Goal: Understand process/instructions: Learn how to perform a task or action

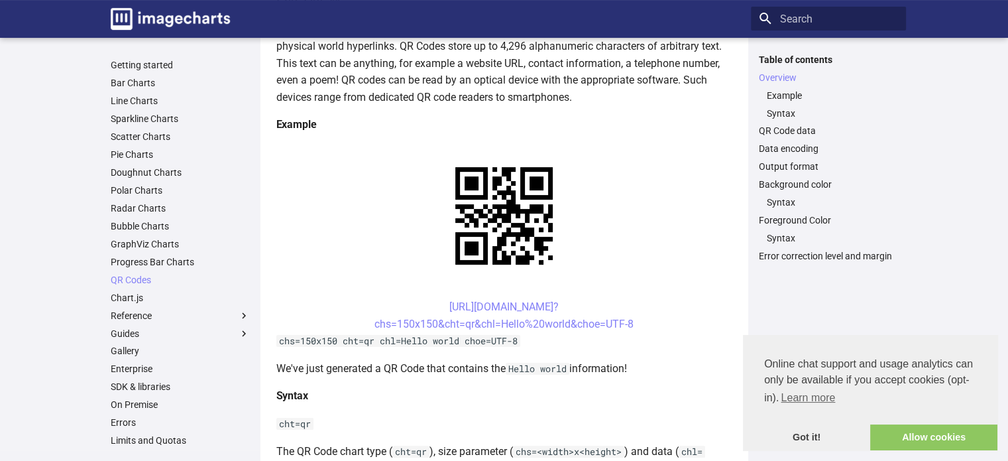
scroll to position [199, 0]
click at [817, 435] on link "Got it!" at bounding box center [806, 437] width 127 height 27
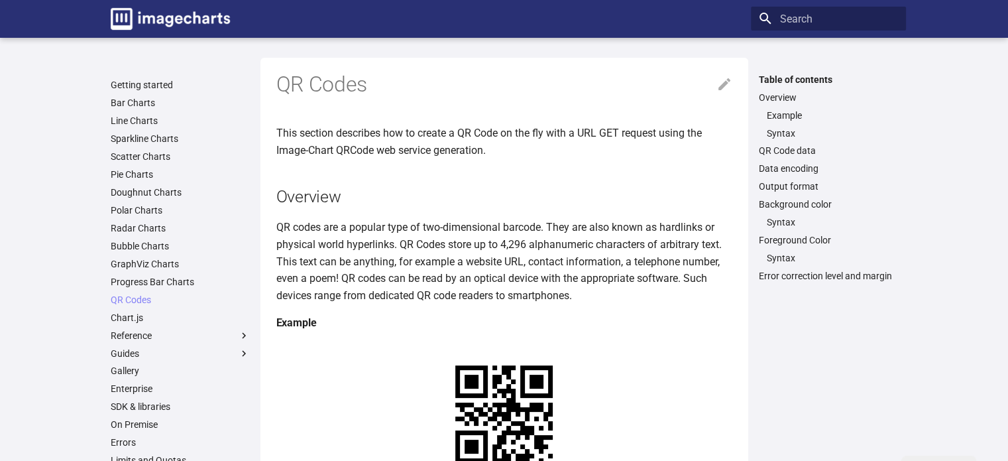
scroll to position [265, 0]
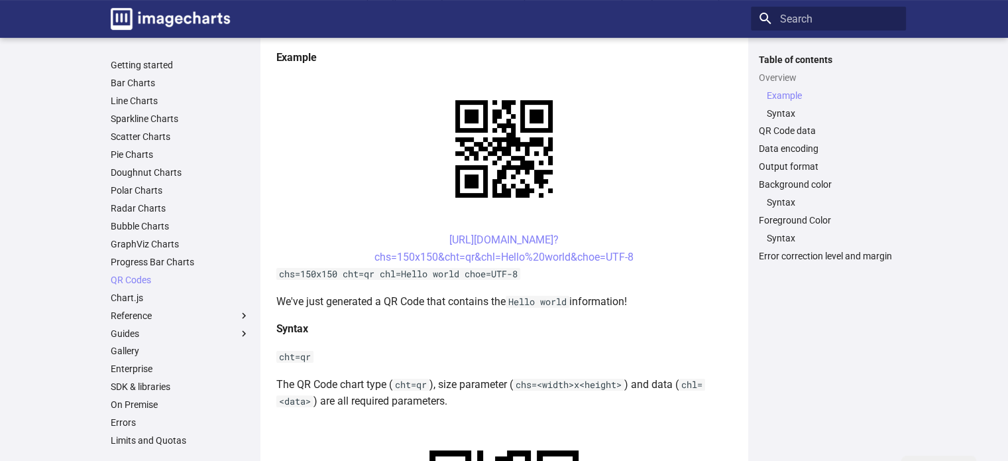
drag, startPoint x: 426, startPoint y: 238, endPoint x: 638, endPoint y: 259, distance: 212.5
click at [638, 259] on center "https://image-charts.com/chart? chs=150x150&cht=qr&chl=Hello%20world&choe=UTF-8" at bounding box center [504, 248] width 456 height 34
copy link "https://image-charts.com/chart? chs=150x150&cht=qr&chl=Hello%20world&choe=UTF-8"
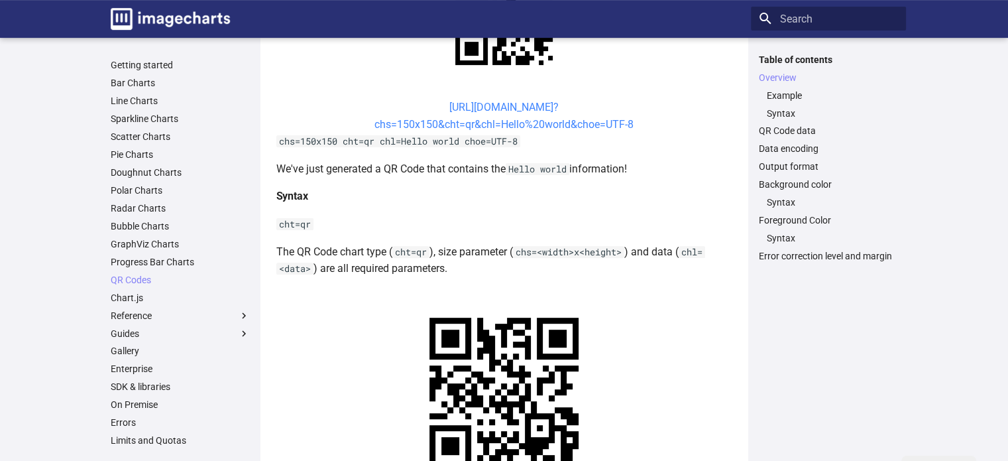
scroll to position [0, 0]
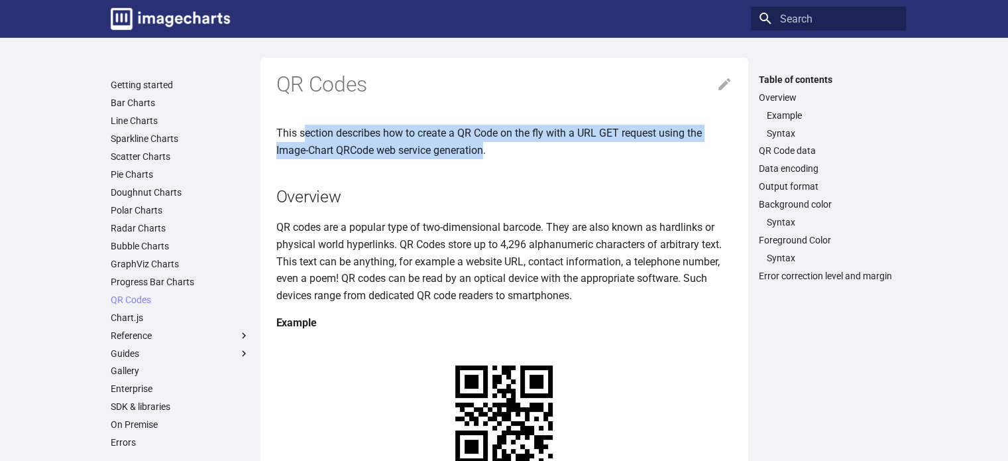
drag, startPoint x: 305, startPoint y: 135, endPoint x: 484, endPoint y: 146, distance: 179.3
click at [484, 146] on p "This section describes how to create a QR Code on the fly with a URL GET reques…" at bounding box center [504, 142] width 456 height 34
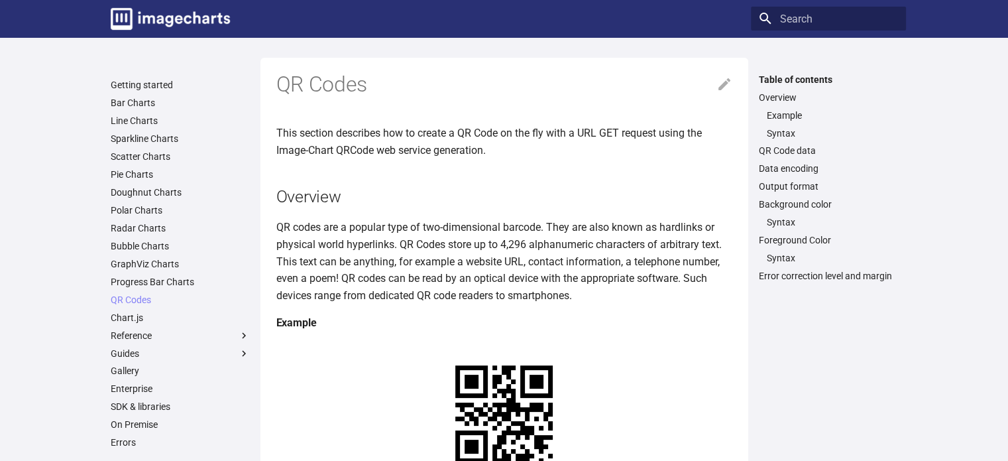
click at [549, 156] on p "This section describes how to create a QR Code on the fly with a URL GET reques…" at bounding box center [504, 142] width 456 height 34
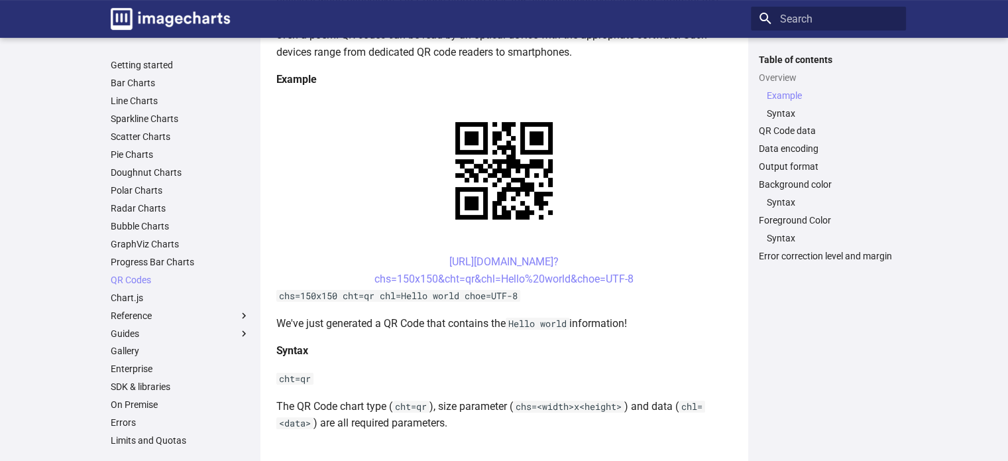
scroll to position [265, 0]
